Goal: Task Accomplishment & Management: Complete application form

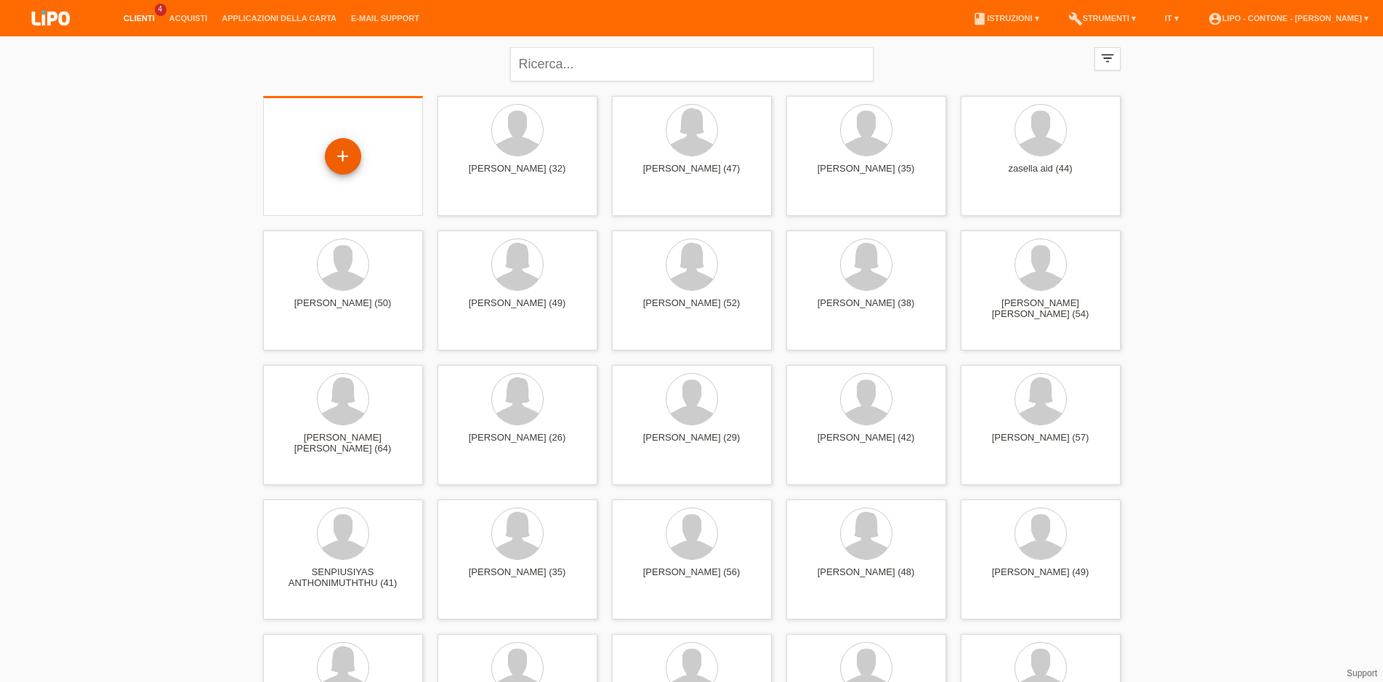
click at [340, 157] on div "+" at bounding box center [343, 156] width 36 height 36
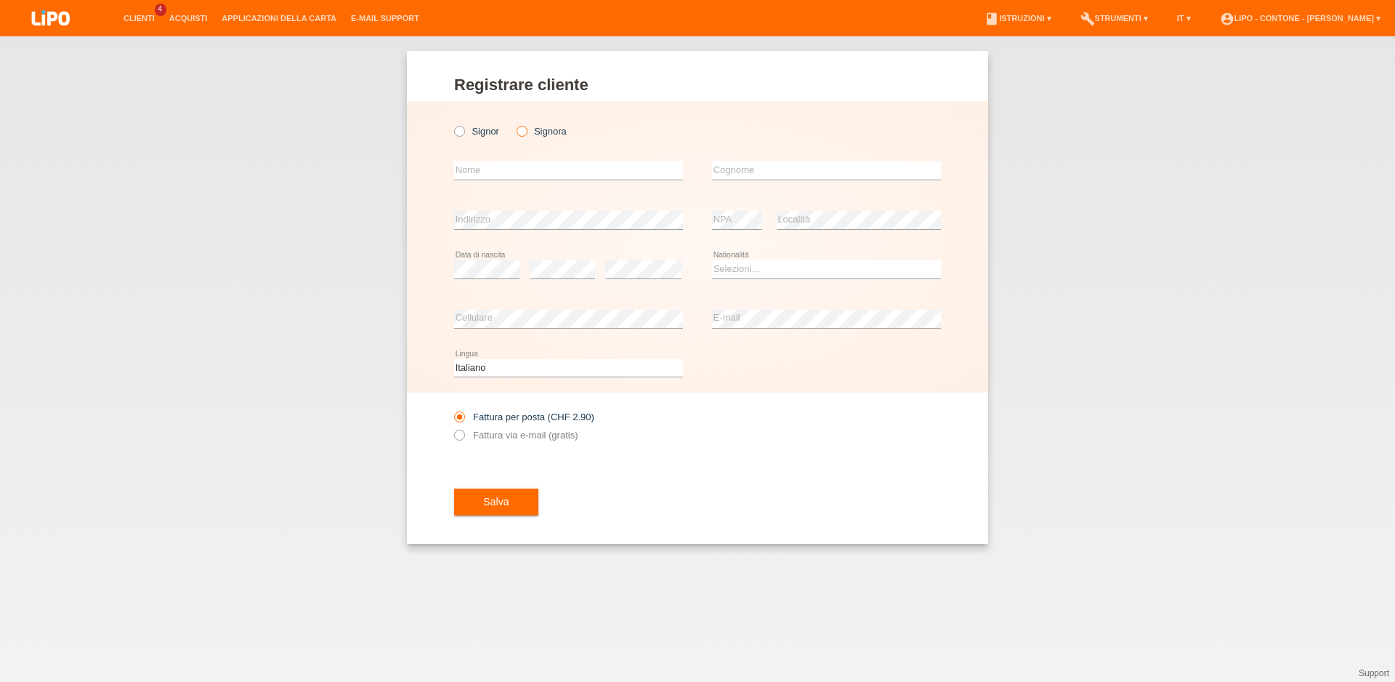
click at [529, 131] on label "Signora" at bounding box center [542, 131] width 50 height 11
click at [526, 131] on input "Signora" at bounding box center [521, 130] width 9 height 9
radio input "true"
click at [521, 175] on input "text" at bounding box center [568, 170] width 229 height 18
type input "FERATOVIC"
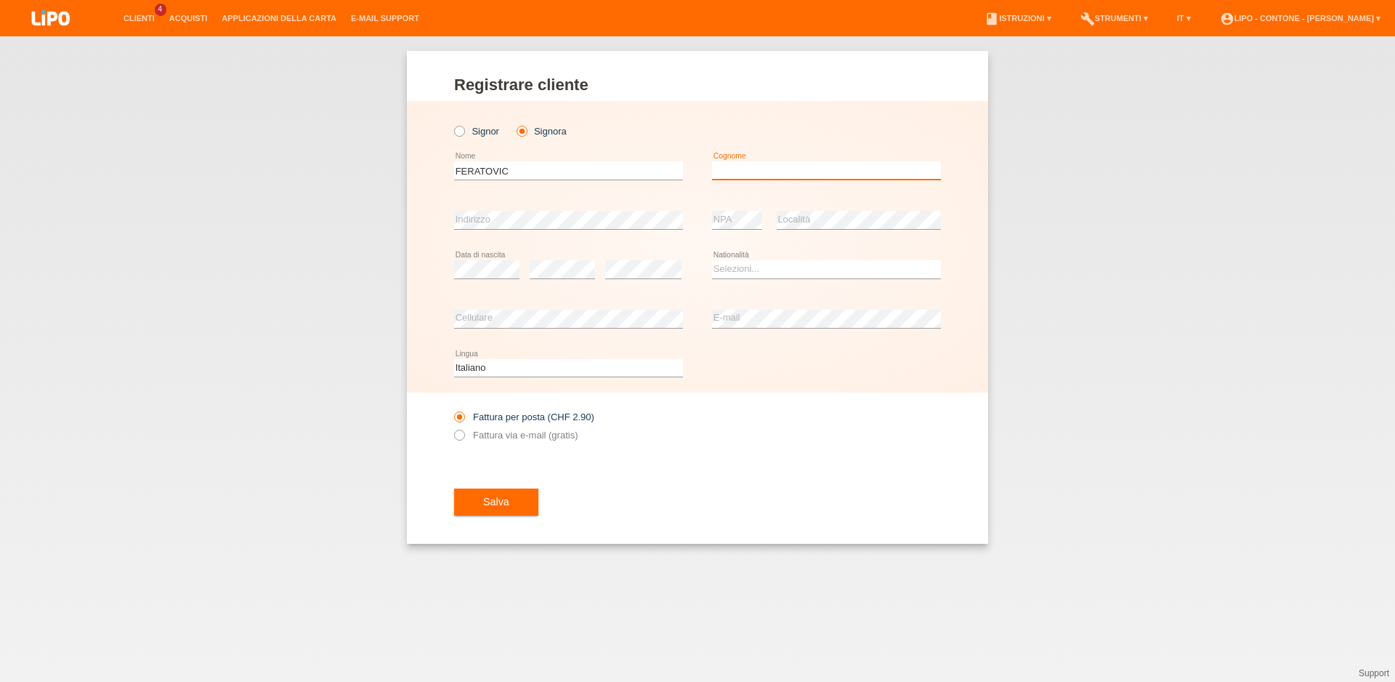
click at [826, 177] on input "text" at bounding box center [826, 170] width 229 height 18
type input "VALENTINA"
click at [712, 260] on select "Selezioni... Svizzera Austria Germania Liechtenstein ------------ Afghanistan A…" at bounding box center [826, 268] width 229 height 17
select select "IT"
click at [0, 0] on option "Italia" at bounding box center [0, 0] width 0 height 0
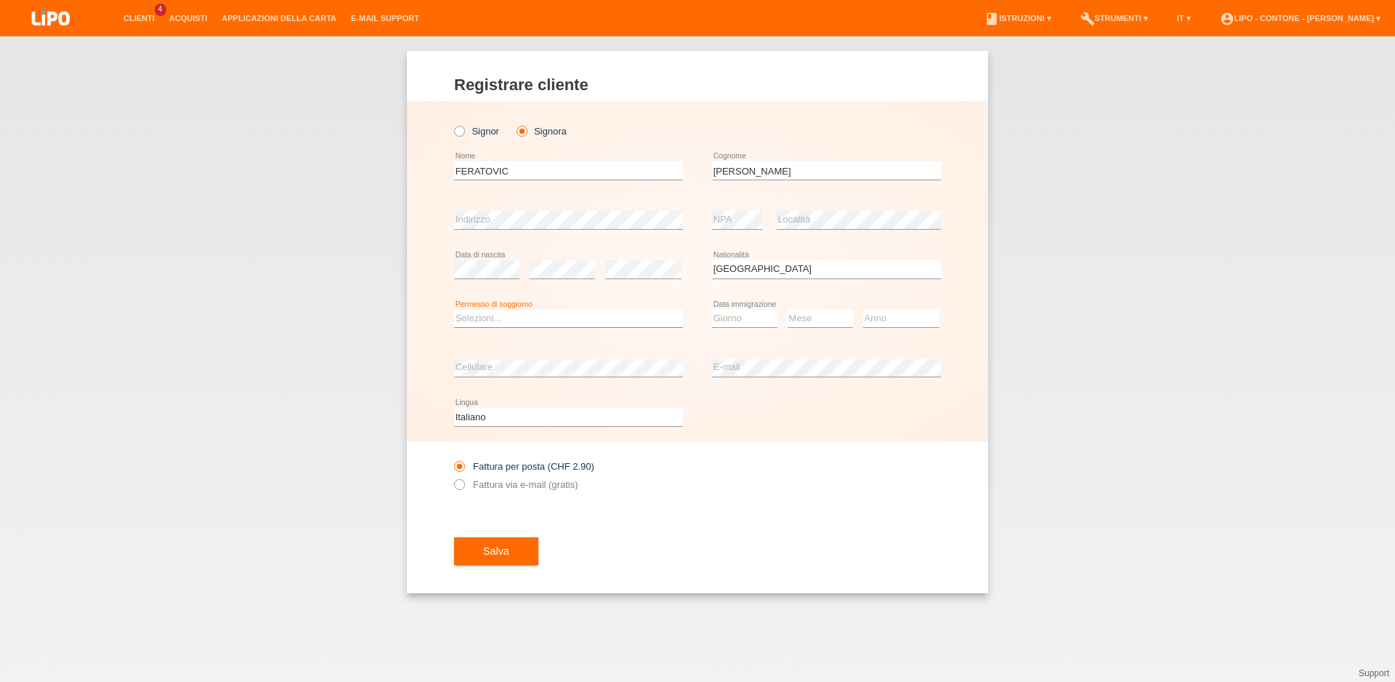
click at [454, 310] on select "Selezioni... C B B - Status di rifugiato Altro" at bounding box center [568, 318] width 229 height 17
select select "B"
click at [0, 0] on option "B" at bounding box center [0, 0] width 0 height 0
click at [725, 331] on div "Giorno 01 02 03 04 05 06 07 08 09 10 11 12 13 14 15" at bounding box center [744, 318] width 65 height 49
click at [712, 310] on select "Giorno 01 02 03 04 05 06 07 08 09 10" at bounding box center [744, 318] width 65 height 17
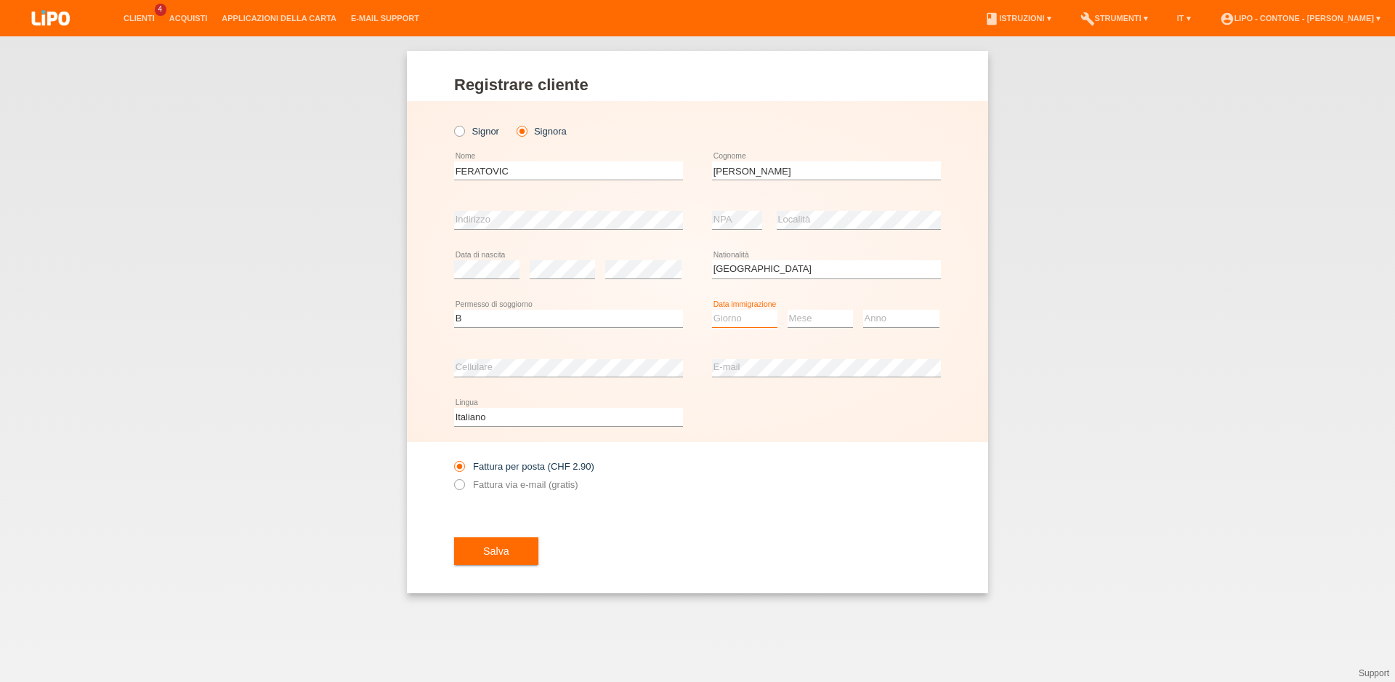
select select "13"
click at [0, 0] on option "13" at bounding box center [0, 0] width 0 height 0
click at [788, 310] on select "Mese 01 02 03 04 05 06 07 08 09 10 11" at bounding box center [820, 318] width 65 height 17
select select "06"
click at [0, 0] on option "06" at bounding box center [0, 0] width 0 height 0
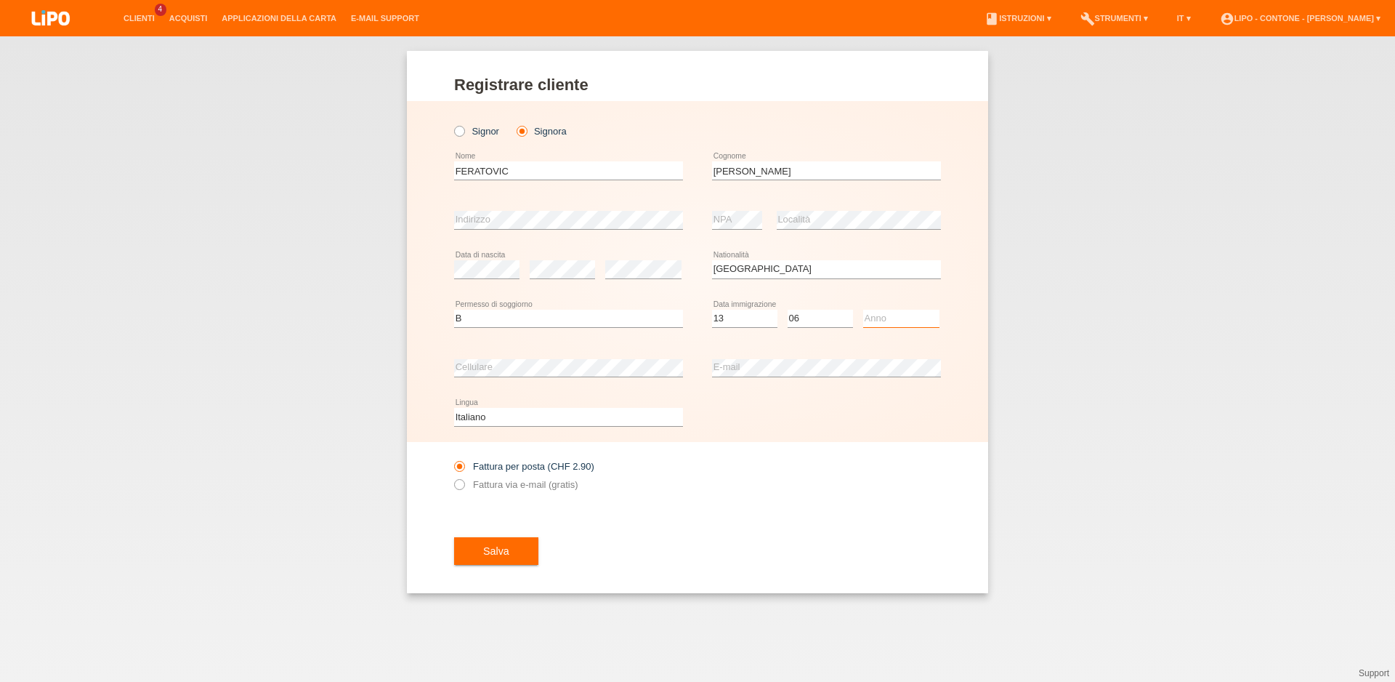
click at [863, 310] on select "Anno 2025 2024 2023 2022 2021 2020 2019 2018 2017 2016 2015 2014 2013 2012 2011…" at bounding box center [901, 318] width 76 height 17
select select "2019"
click at [0, 0] on option "2019" at bounding box center [0, 0] width 0 height 0
click at [452, 477] on icon at bounding box center [452, 477] width 0 height 0
click at [461, 486] on input "Fattura via e-mail (gratis)" at bounding box center [458, 488] width 9 height 18
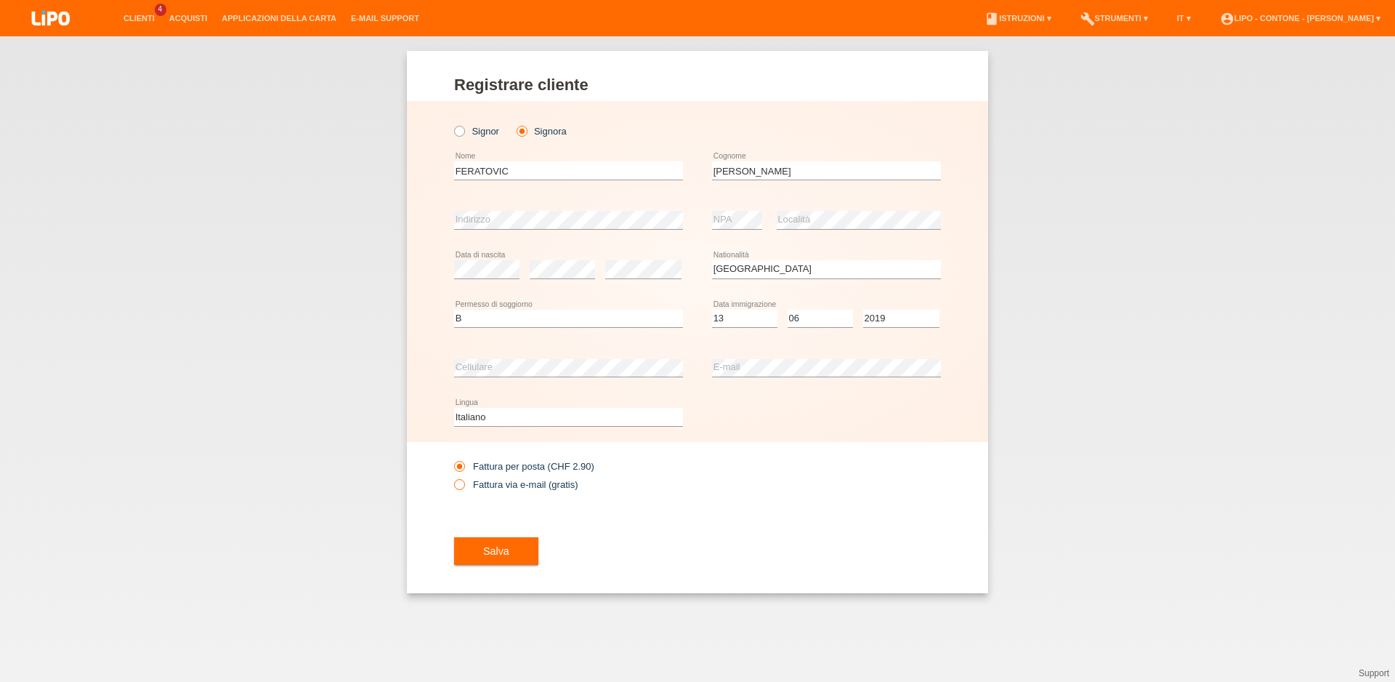
radio input "true"
click at [488, 554] on span "Salva" at bounding box center [496, 551] width 26 height 12
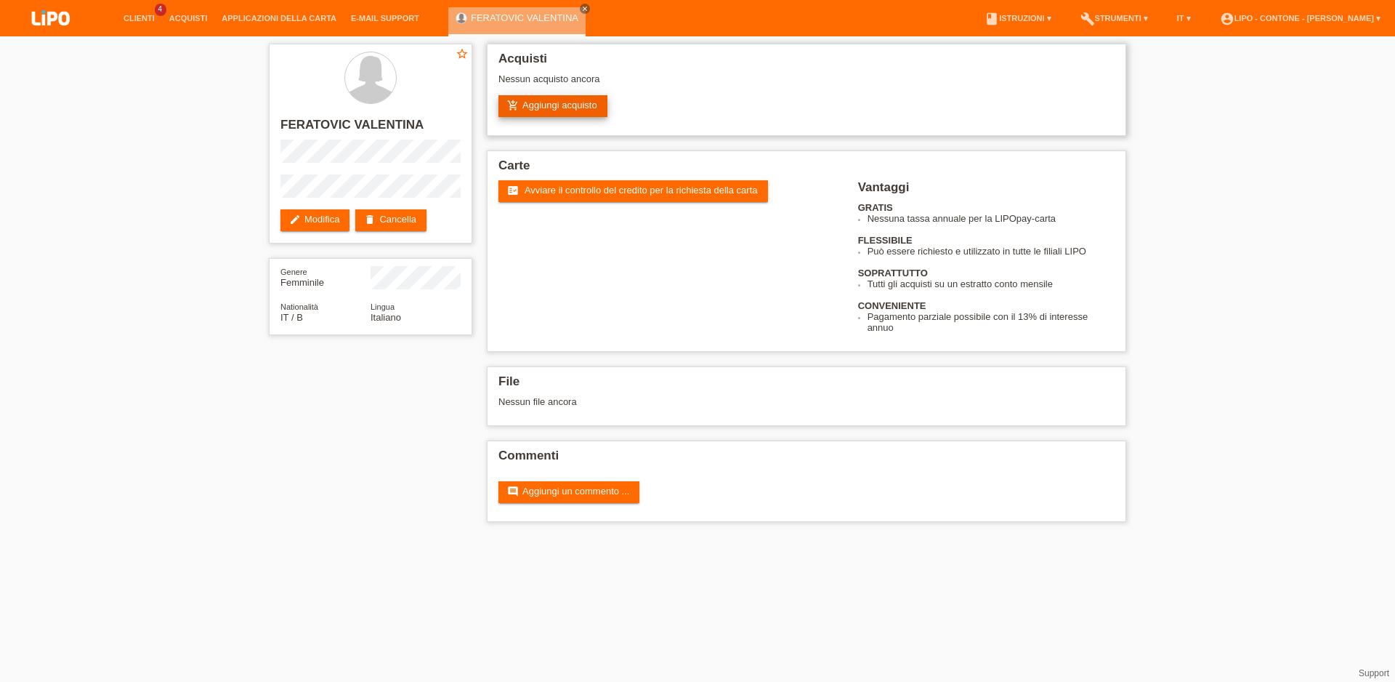
click at [525, 102] on link "add_shopping_cart Aggiungi acquisto" at bounding box center [552, 106] width 109 height 22
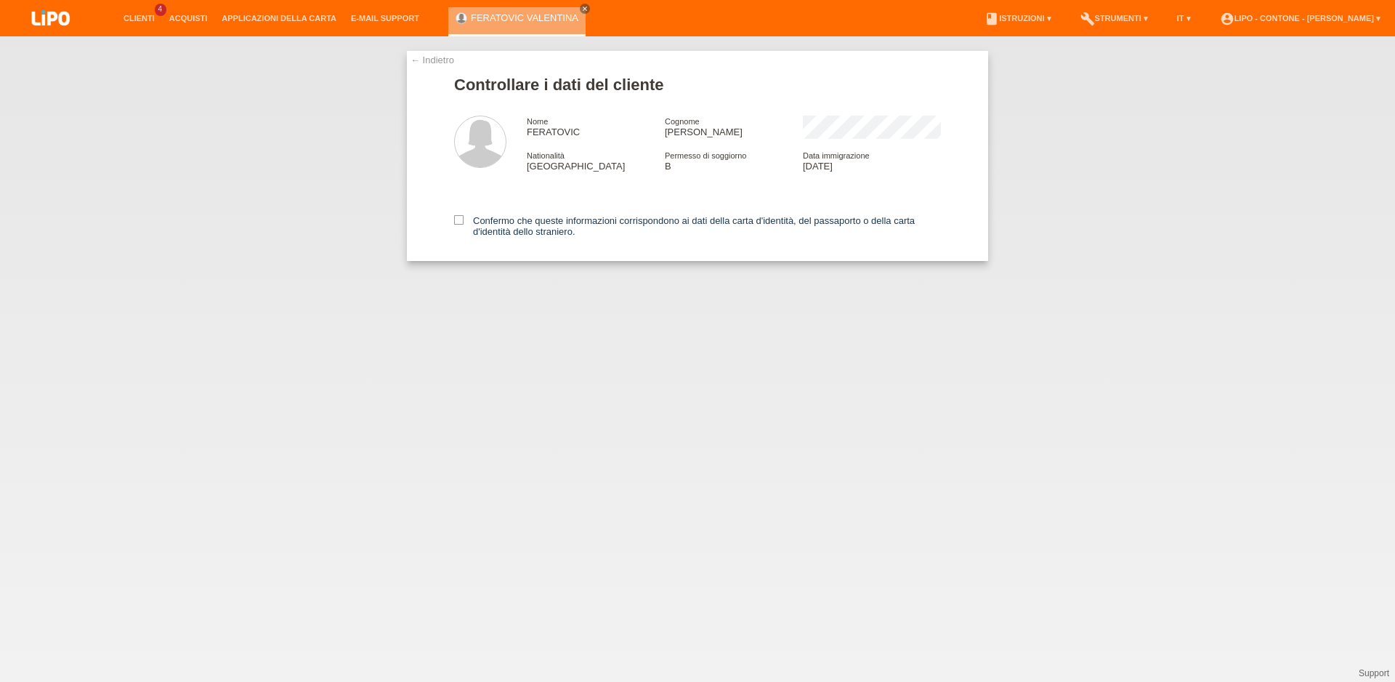
click at [453, 224] on div "← Indietro Controllare i dati del cliente Nome FERATOVIC Cognome VALENTINA Nati…" at bounding box center [697, 156] width 581 height 210
click at [461, 225] on icon at bounding box center [458, 219] width 9 height 9
click at [461, 225] on input "Confermo che queste informazioni corrispondono ai dati della carta d'identità, …" at bounding box center [458, 219] width 9 height 9
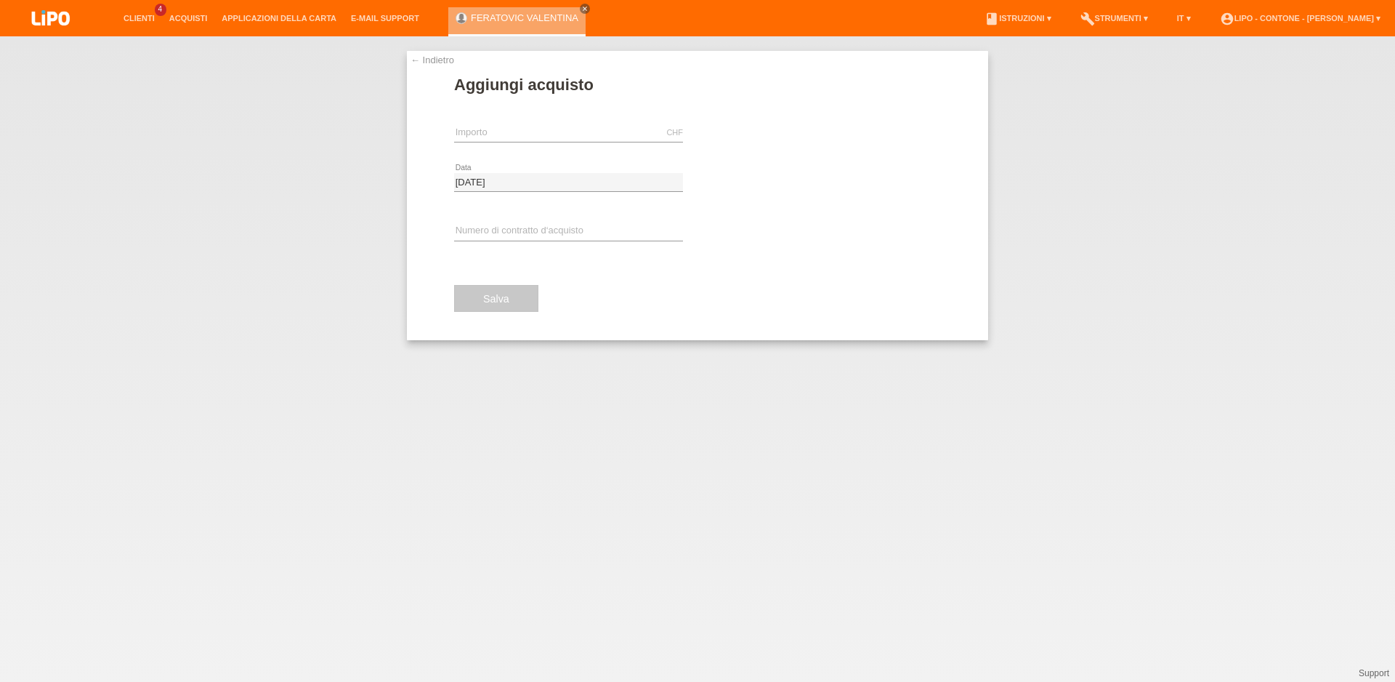
click at [535, 121] on div "CHF error Importo" at bounding box center [568, 132] width 229 height 49
click at [530, 136] on input "text" at bounding box center [568, 133] width 229 height 18
type input "1079.20"
click at [764, 139] on link "assignment_turned_in Eseguire l’autorizzazione" at bounding box center [769, 132] width 142 height 23
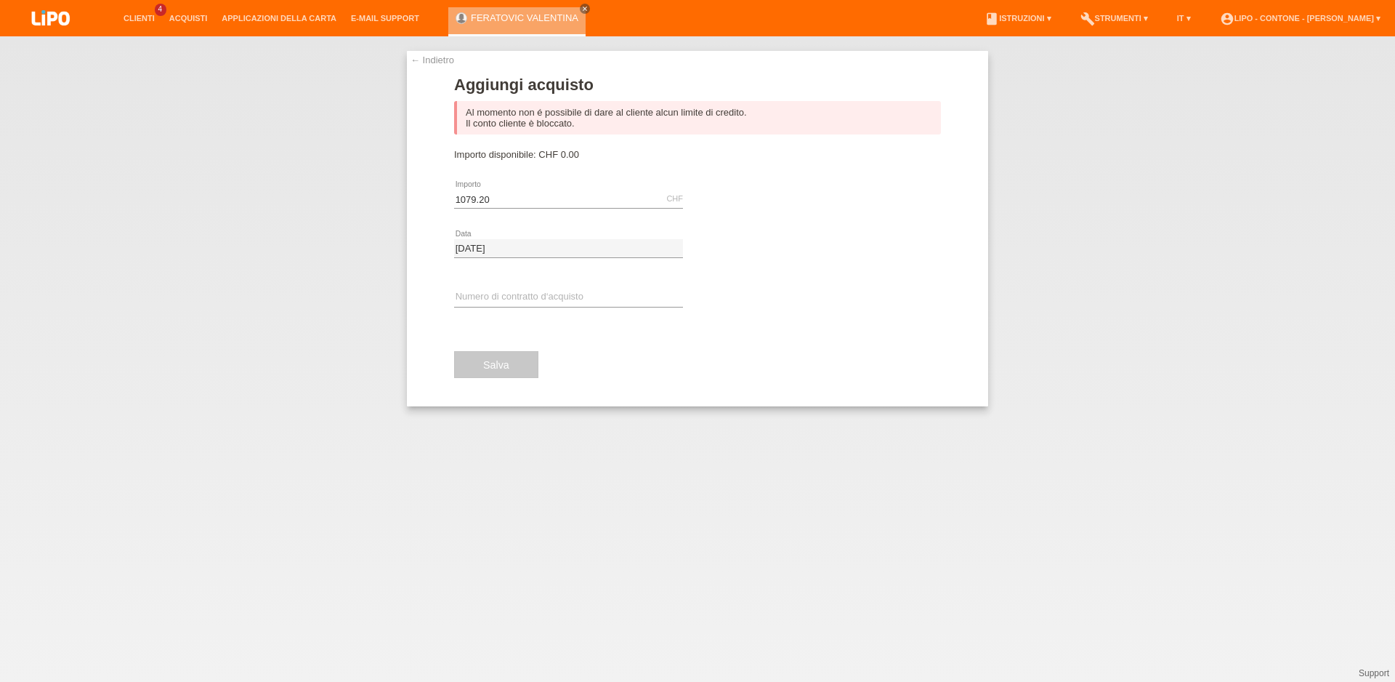
click at [478, 362] on button "Salva" at bounding box center [496, 365] width 84 height 28
click at [581, 7] on icon "close" at bounding box center [584, 8] width 7 height 7
